Goal: Navigation & Orientation: Find specific page/section

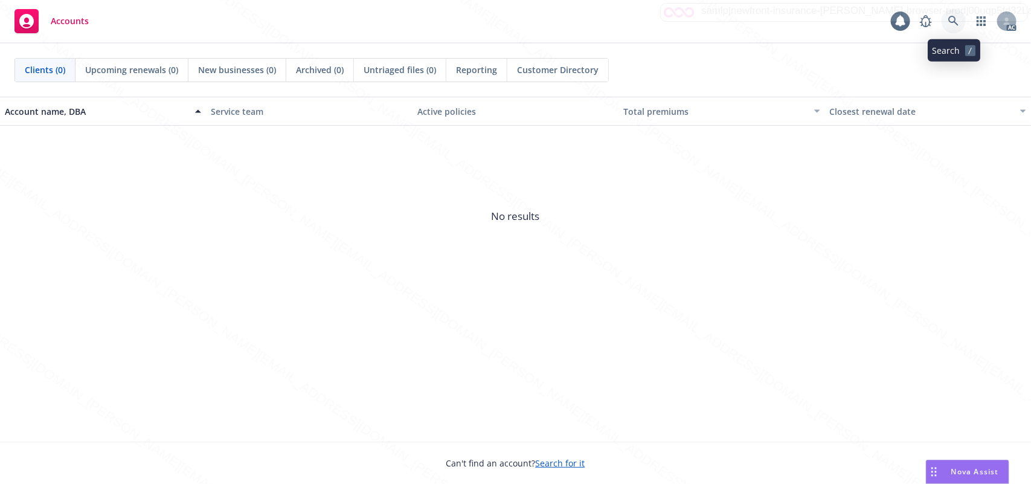
click at [959, 18] on link at bounding box center [953, 21] width 24 height 24
